Goal: Navigation & Orientation: Find specific page/section

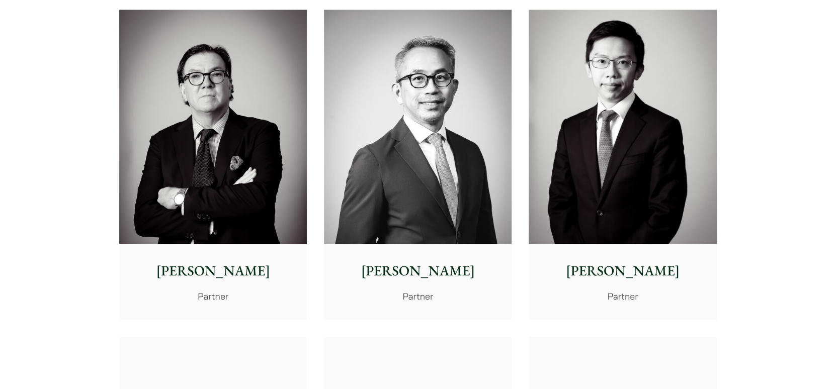
scroll to position [1261, 0]
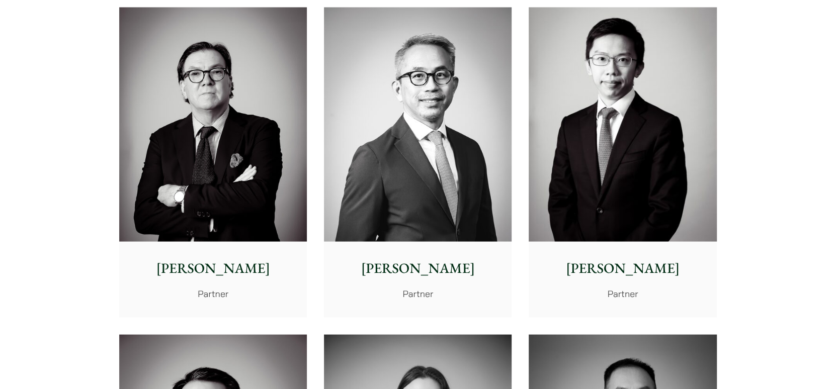
click at [200, 270] on p "William Ahern" at bounding box center [213, 268] width 172 height 21
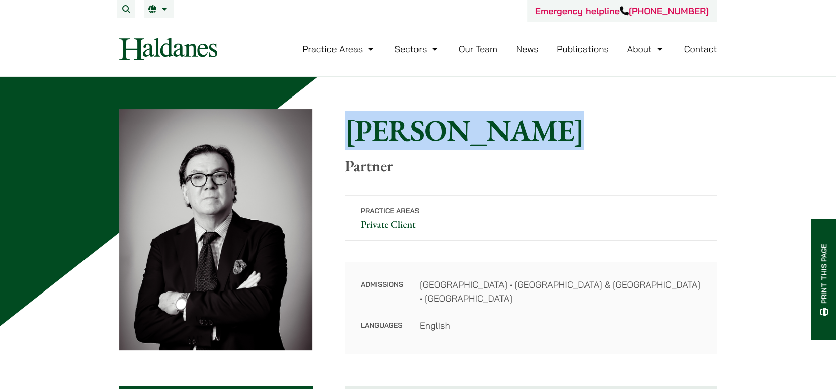
drag, startPoint x: 347, startPoint y: 134, endPoint x: 516, endPoint y: 120, distance: 169.1
click at [516, 120] on h1 "William Ahern" at bounding box center [531, 130] width 372 height 36
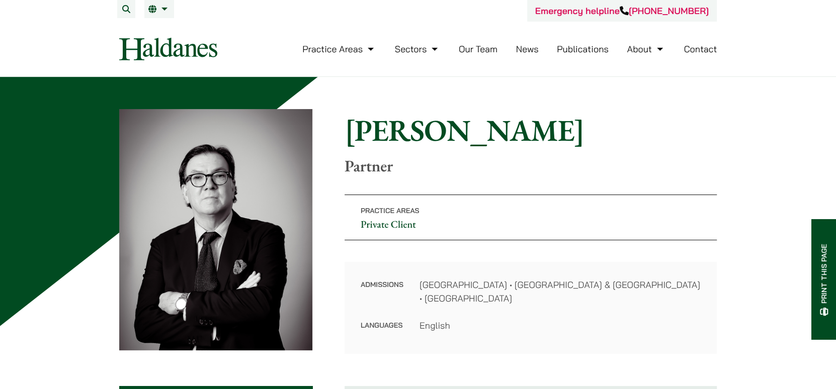
click at [540, 172] on p "Partner" at bounding box center [531, 165] width 372 height 19
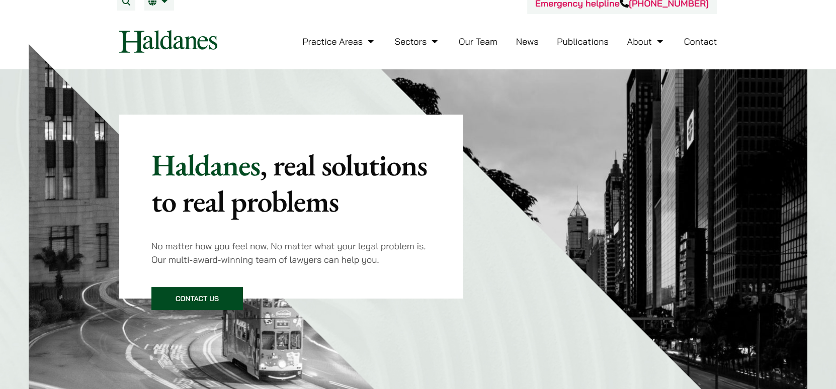
scroll to position [8, 0]
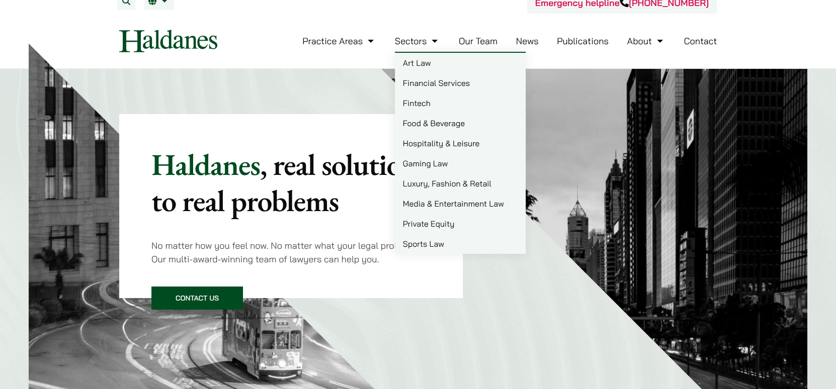
click at [435, 184] on link "Luxury, Fashion & Retail" at bounding box center [460, 184] width 131 height 20
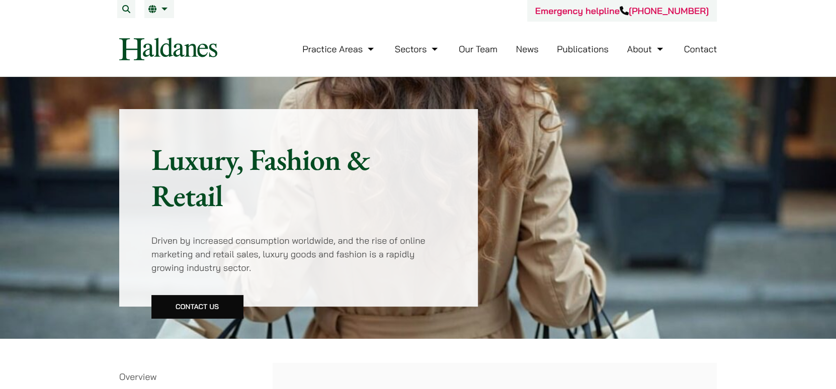
click at [481, 53] on link "Our Team" at bounding box center [478, 49] width 39 height 12
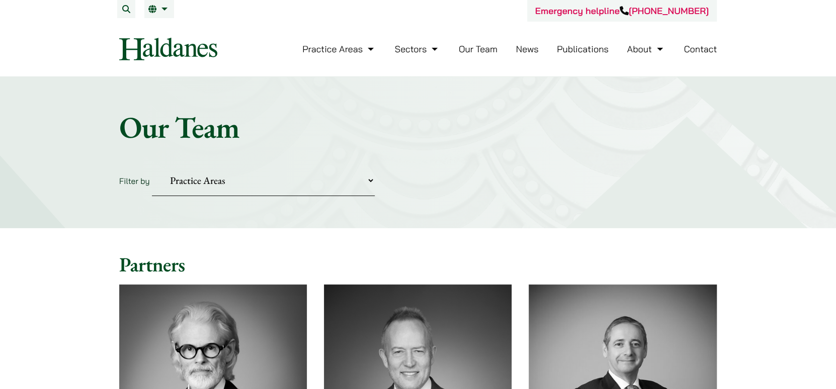
click at [525, 53] on link "News" at bounding box center [527, 49] width 23 height 12
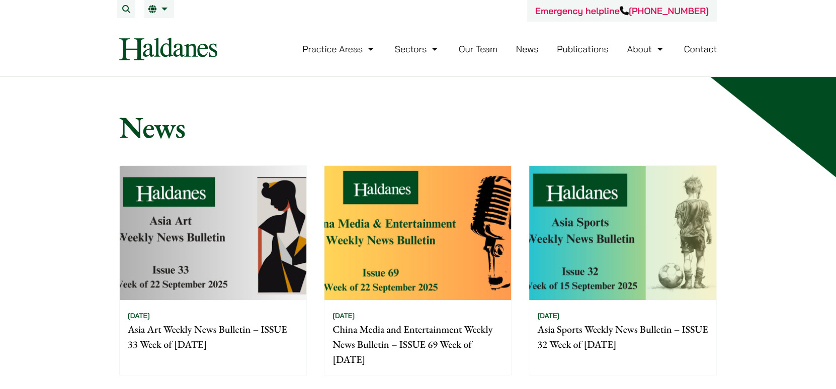
click at [581, 51] on link "Publications" at bounding box center [583, 49] width 52 height 12
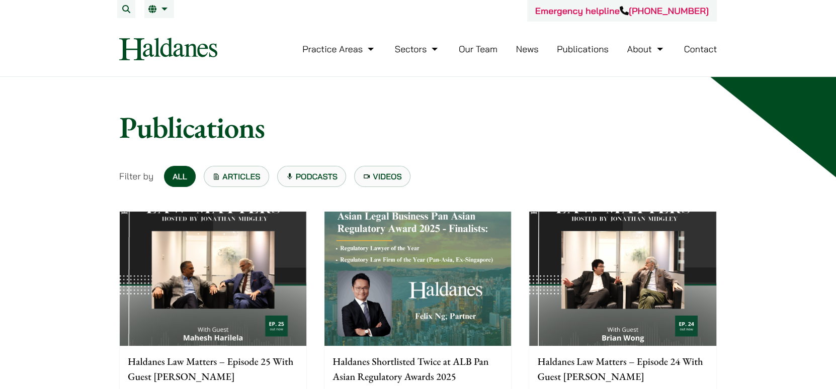
click at [466, 53] on link "Our Team" at bounding box center [478, 49] width 39 height 12
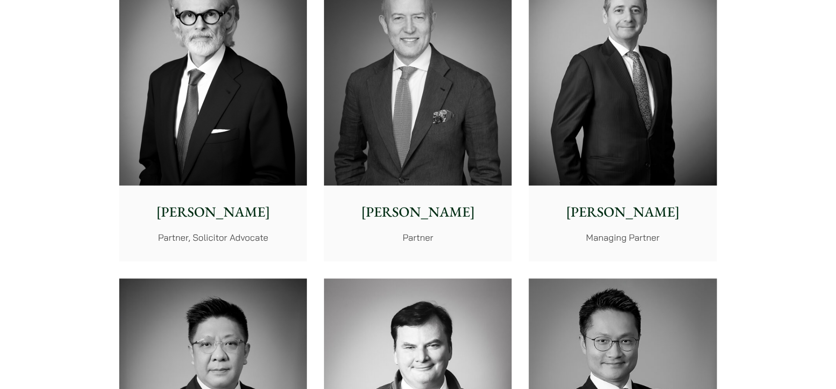
scroll to position [338, 0]
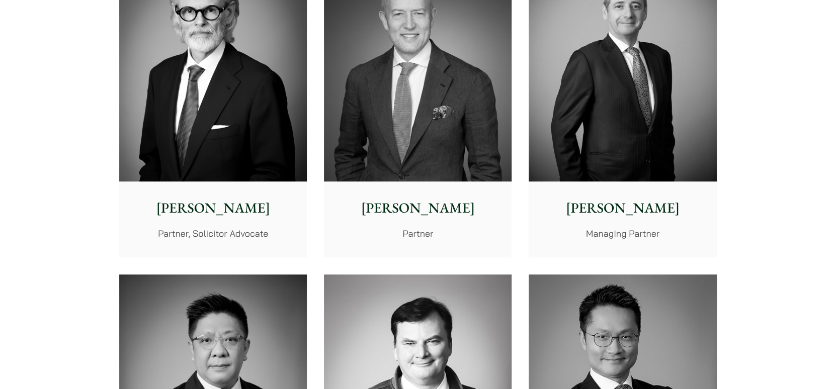
click at [418, 211] on p "[PERSON_NAME]" at bounding box center [418, 208] width 172 height 21
click at [605, 212] on p "[PERSON_NAME]" at bounding box center [623, 208] width 172 height 21
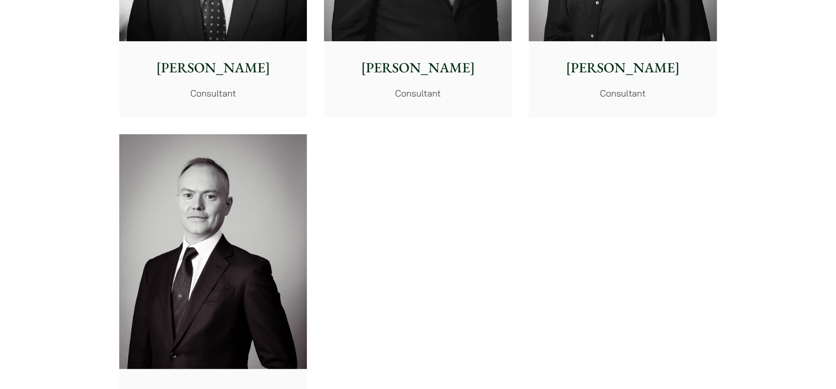
scroll to position [5662, 0]
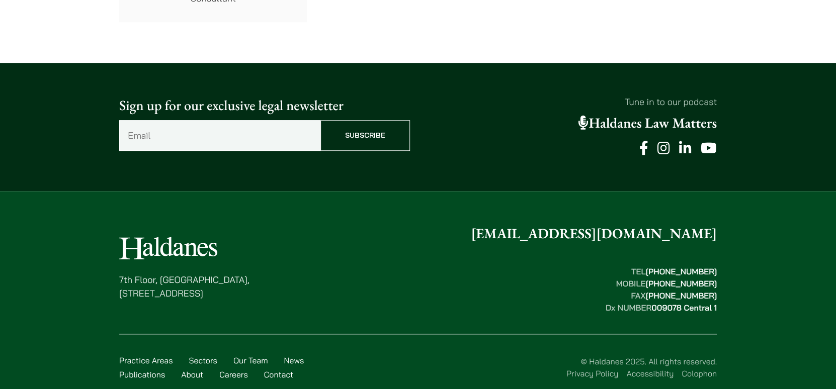
click at [663, 141] on icon at bounding box center [663, 148] width 13 height 14
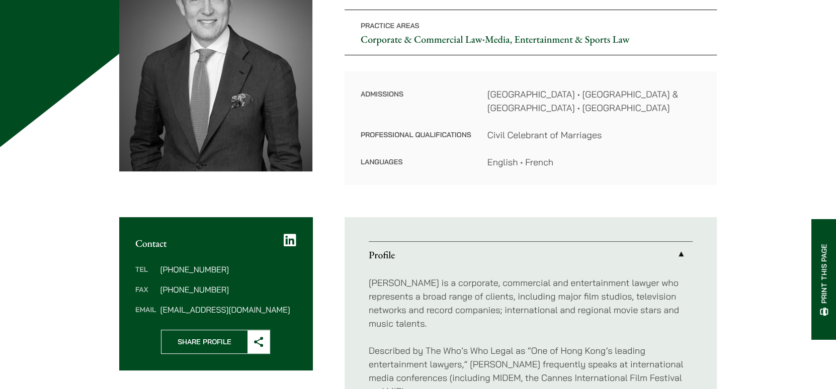
scroll to position [180, 0]
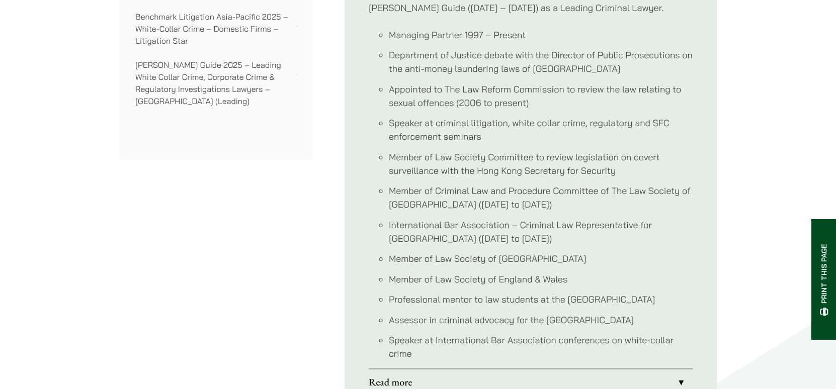
scroll to position [866, 0]
